Goal: Transaction & Acquisition: Purchase product/service

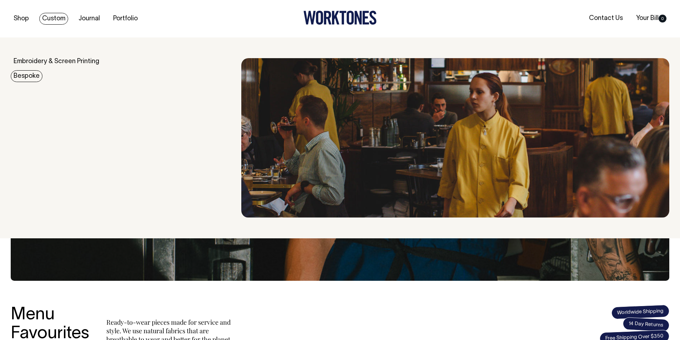
click at [34, 74] on link "Bespoke" at bounding box center [27, 76] width 32 height 12
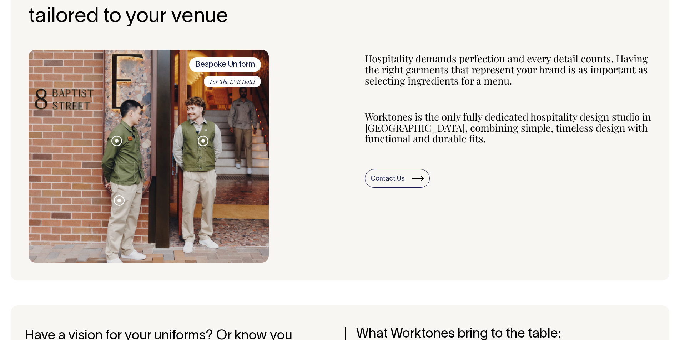
scroll to position [285, 0]
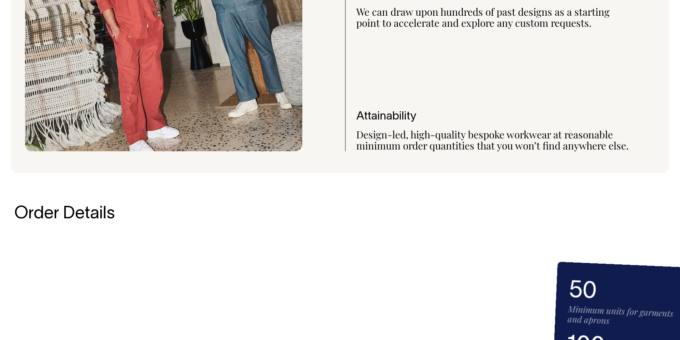
drag, startPoint x: 398, startPoint y: 192, endPoint x: 298, endPoint y: -6, distance: 221.8
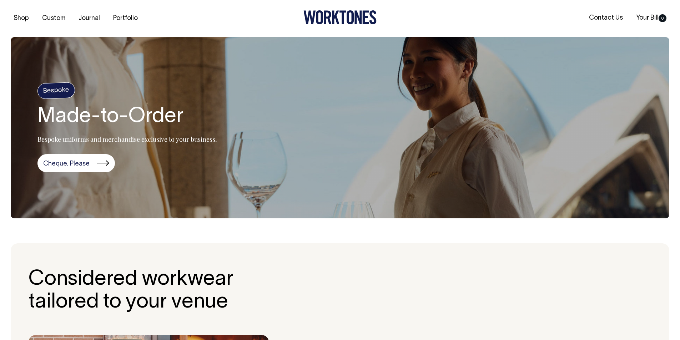
scroll to position [0, 0]
click at [357, 13] on icon at bounding box center [357, 18] width 7 height 14
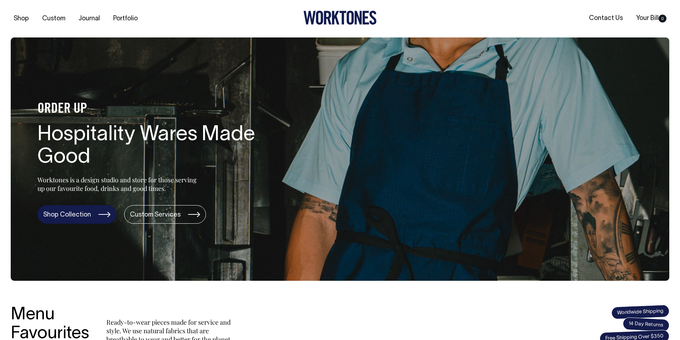
click at [91, 217] on link "Shop Collection" at bounding box center [76, 214] width 79 height 19
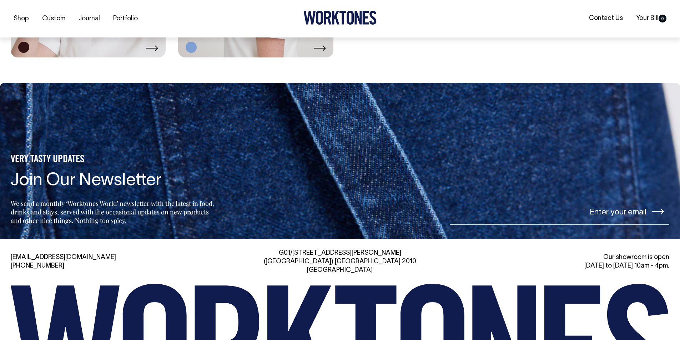
scroll to position [1856, 0]
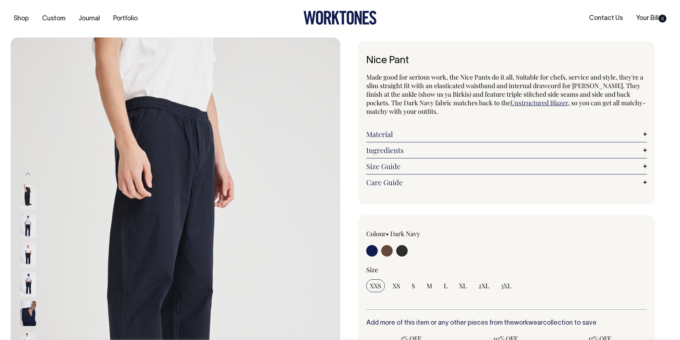
click at [25, 255] on img at bounding box center [28, 255] width 16 height 25
click at [22, 227] on img at bounding box center [28, 225] width 16 height 25
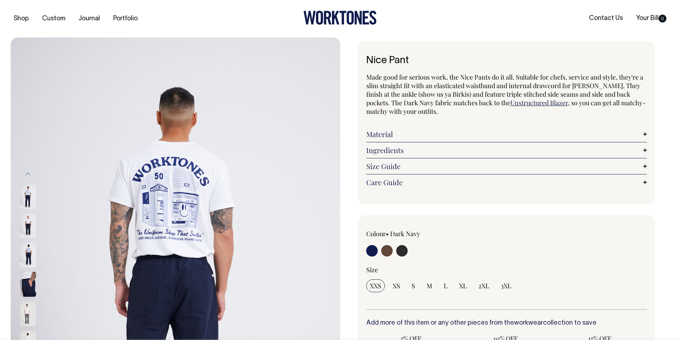
click at [23, 227] on img at bounding box center [28, 225] width 16 height 25
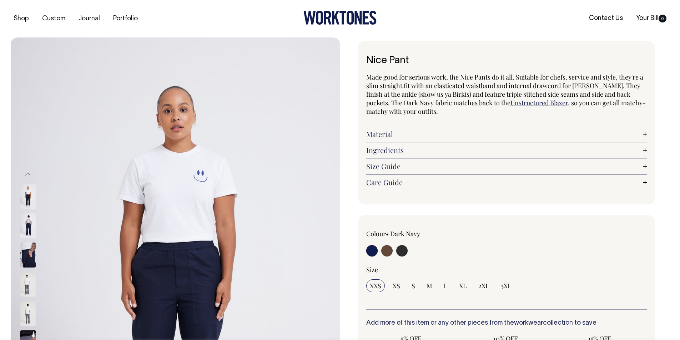
click at [31, 290] on img at bounding box center [28, 284] width 16 height 25
